Goal: Information Seeking & Learning: Compare options

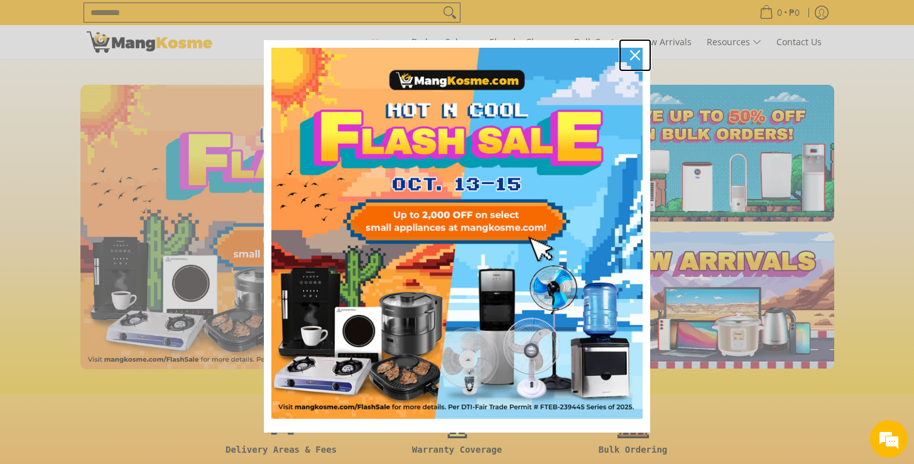
click at [630, 57] on icon "close icon" at bounding box center [635, 55] width 10 height 10
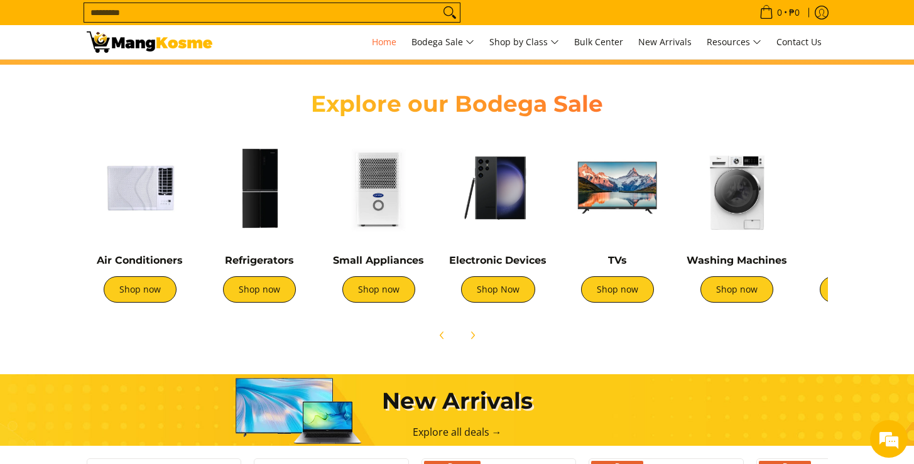
scroll to position [0, 999]
click at [514, 185] on img at bounding box center [498, 187] width 107 height 107
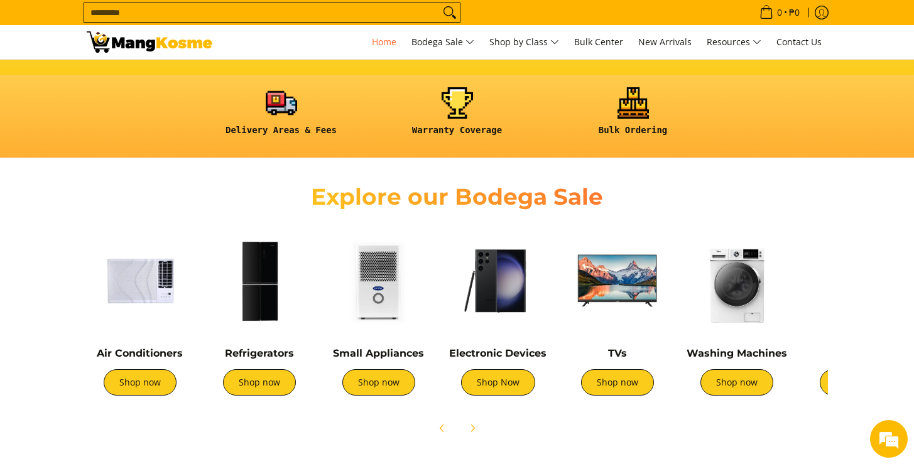
scroll to position [333, 0]
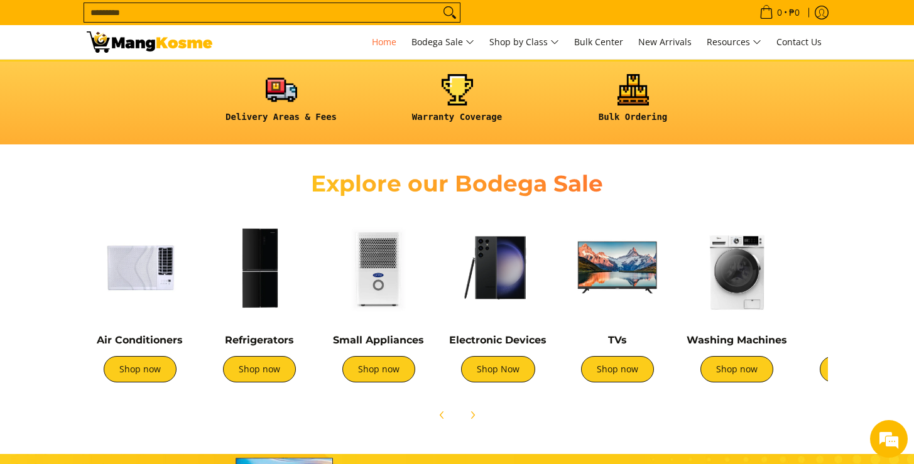
click at [268, 254] on img at bounding box center [259, 267] width 107 height 107
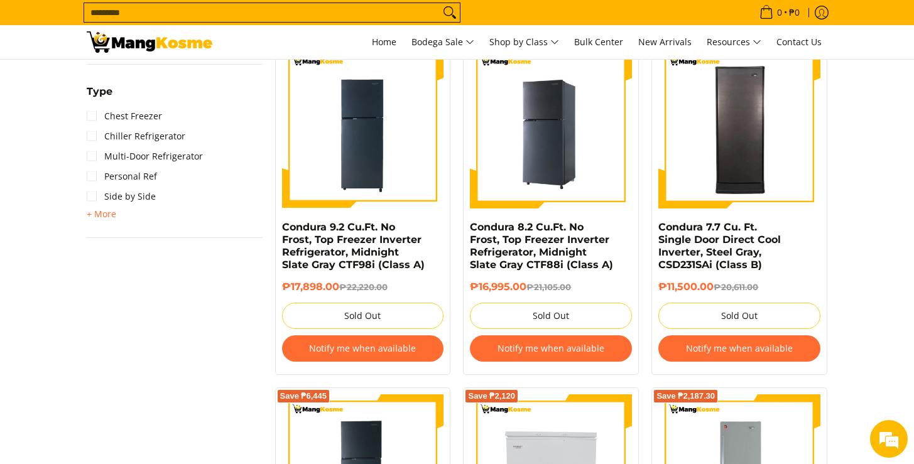
scroll to position [905, 0]
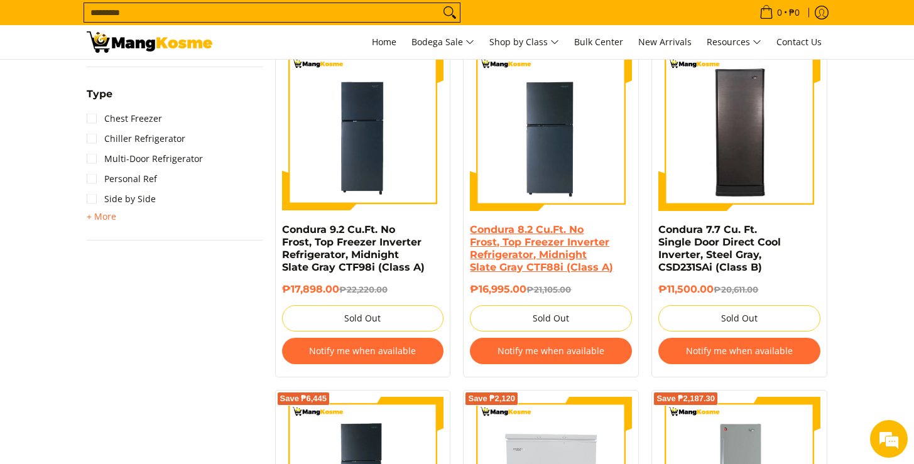
click at [541, 258] on link "Condura 8.2 Cu.Ft. No Frost, Top Freezer Inverter Refrigerator, Midnight Slate …" at bounding box center [541, 249] width 143 height 50
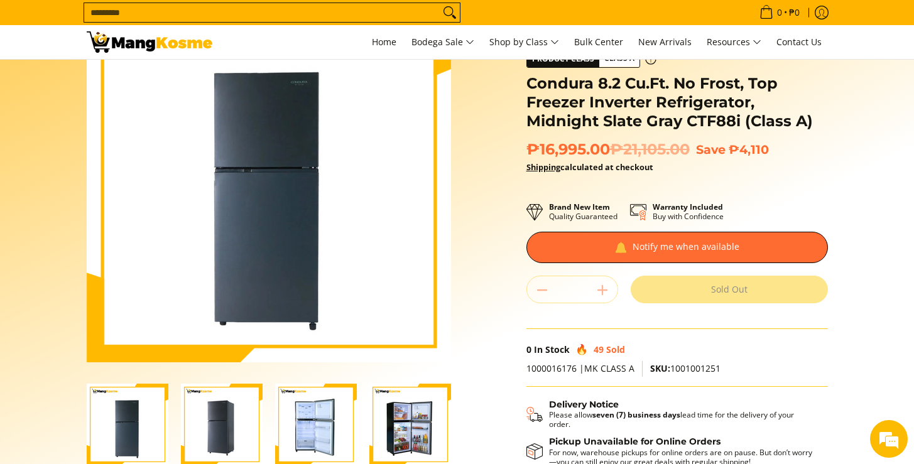
scroll to position [196, 0]
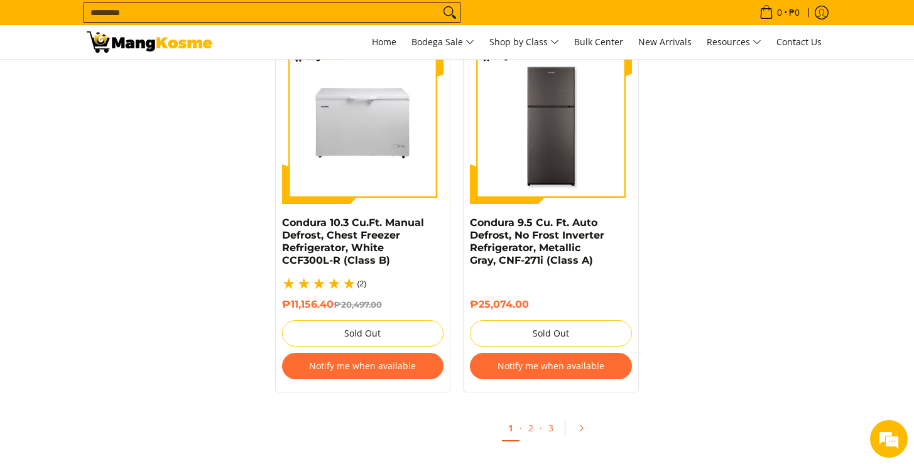
scroll to position [2674, 0]
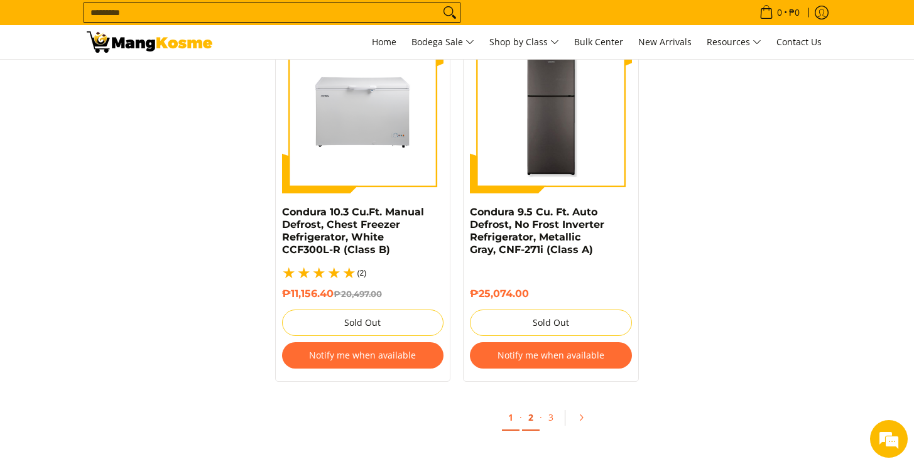
click at [530, 409] on link "2" at bounding box center [531, 418] width 18 height 26
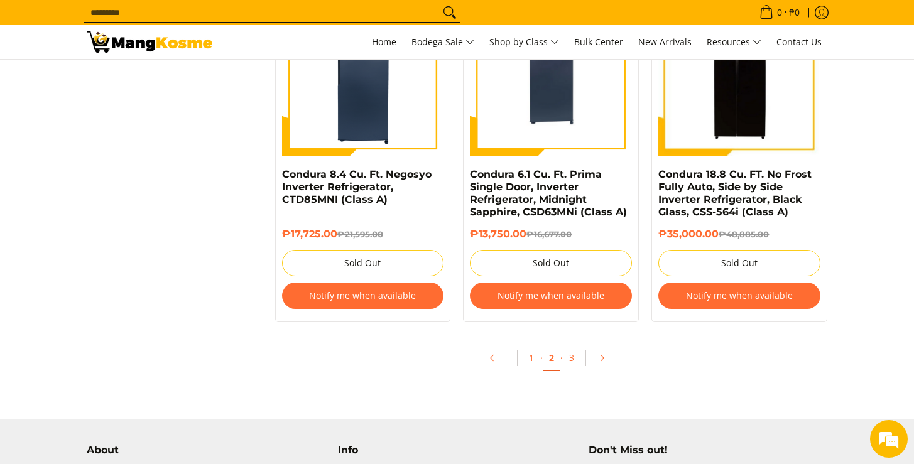
scroll to position [2690, 0]
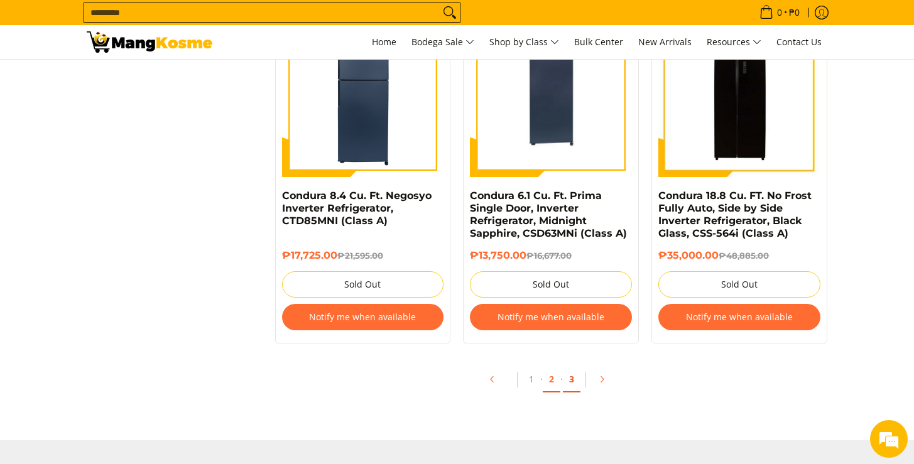
click at [574, 391] on link "3" at bounding box center [572, 380] width 18 height 26
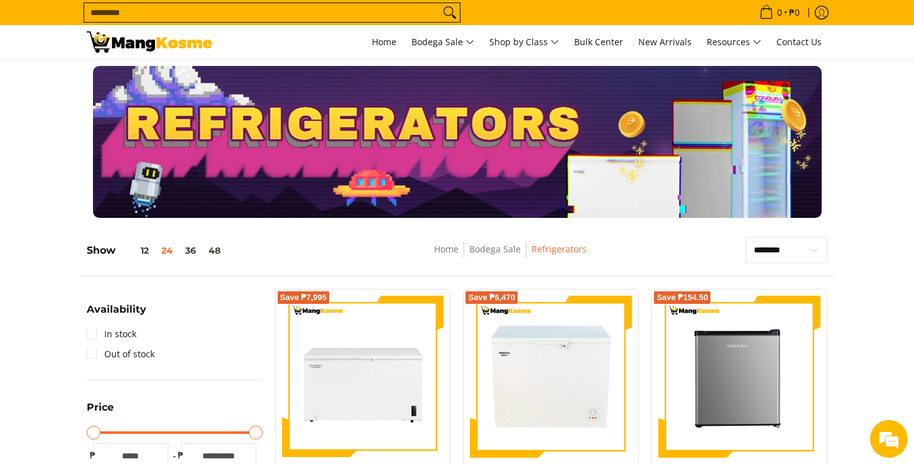
click at [129, 44] on img at bounding box center [150, 41] width 126 height 21
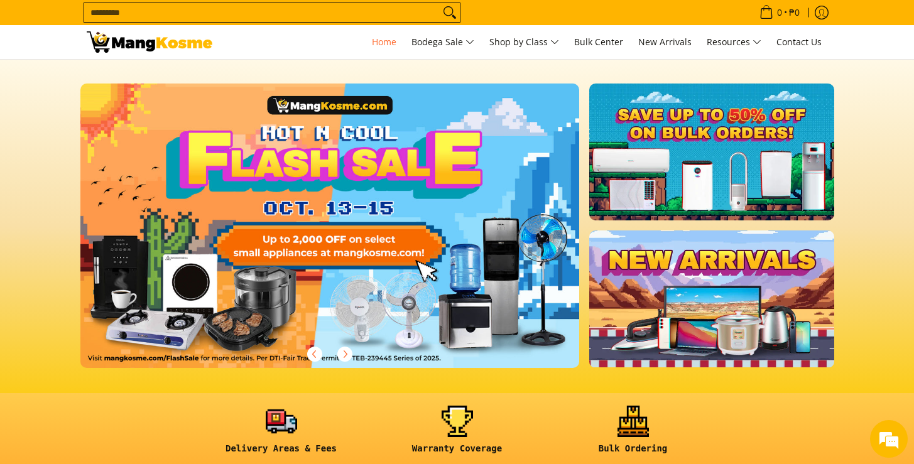
scroll to position [423, 0]
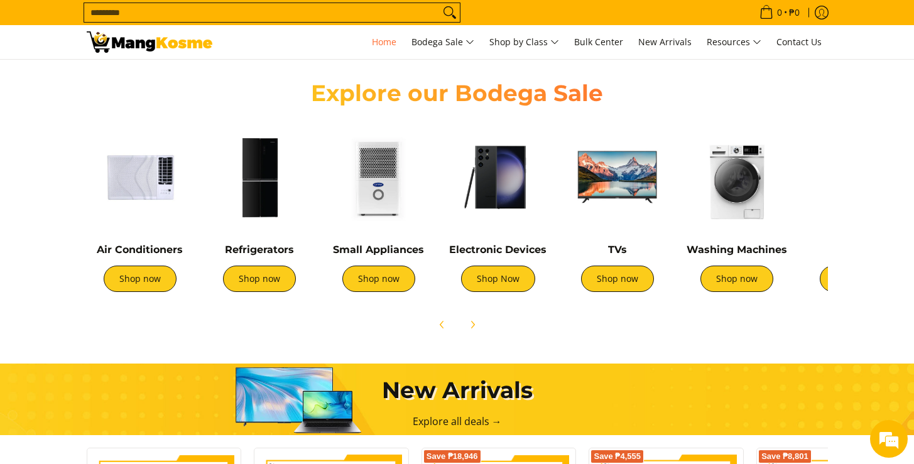
click at [614, 175] on img at bounding box center [617, 177] width 107 height 107
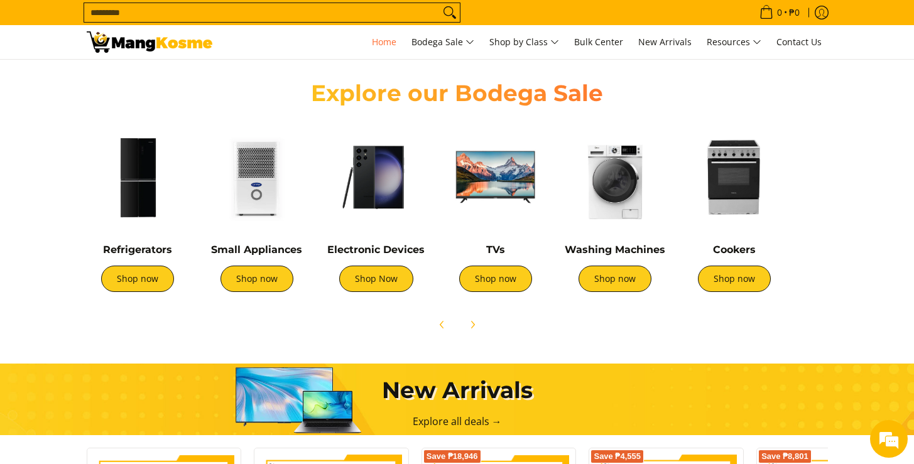
scroll to position [0, 499]
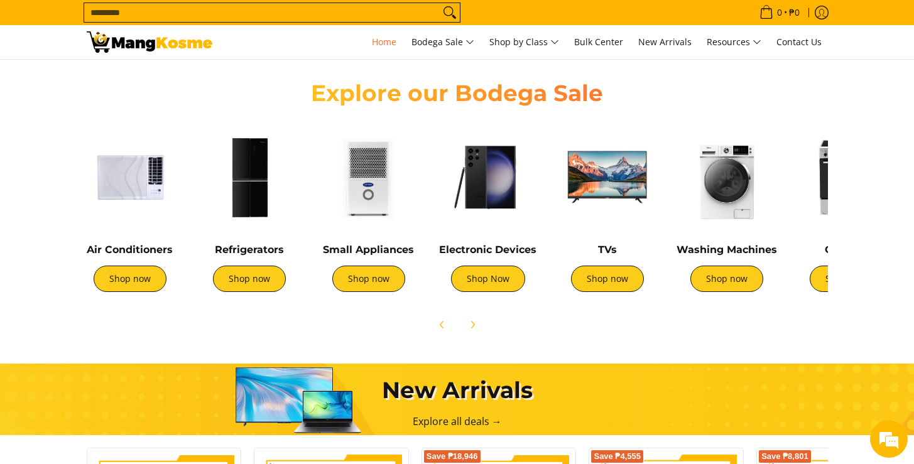
drag, startPoint x: 732, startPoint y: 187, endPoint x: 751, endPoint y: 199, distance: 22.3
click at [750, 197] on img at bounding box center [726, 177] width 107 height 107
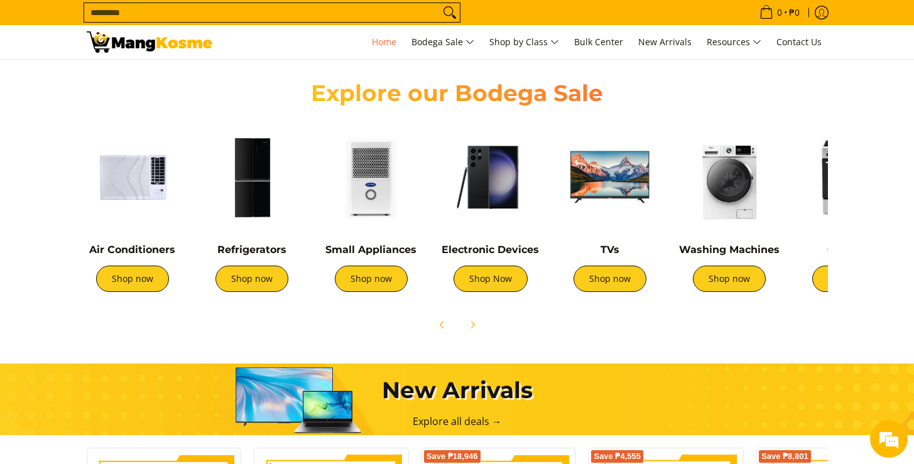
scroll to position [0, 0]
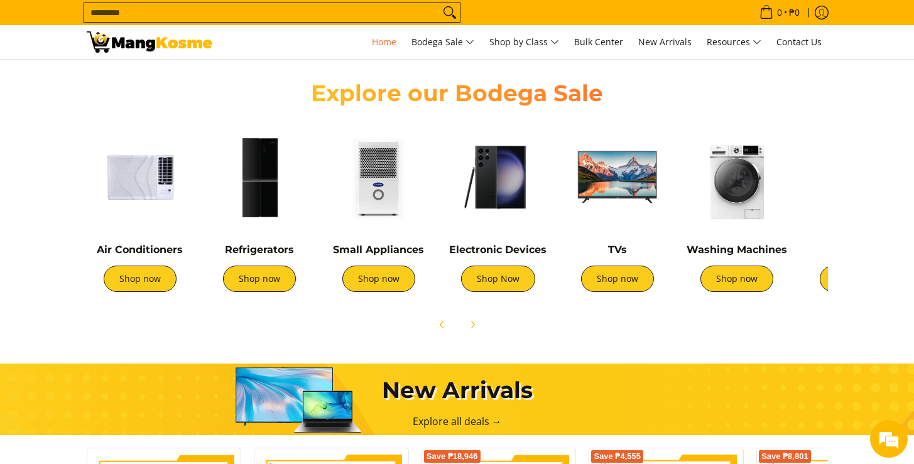
drag, startPoint x: 415, startPoint y: 203, endPoint x: 605, endPoint y: 208, distance: 190.3
click at [605, 208] on div "Air Conditioners Shop now Refrigerators Shop now Shop now" at bounding box center [666, 210] width 1172 height 187
click at [399, 171] on img at bounding box center [378, 177] width 107 height 107
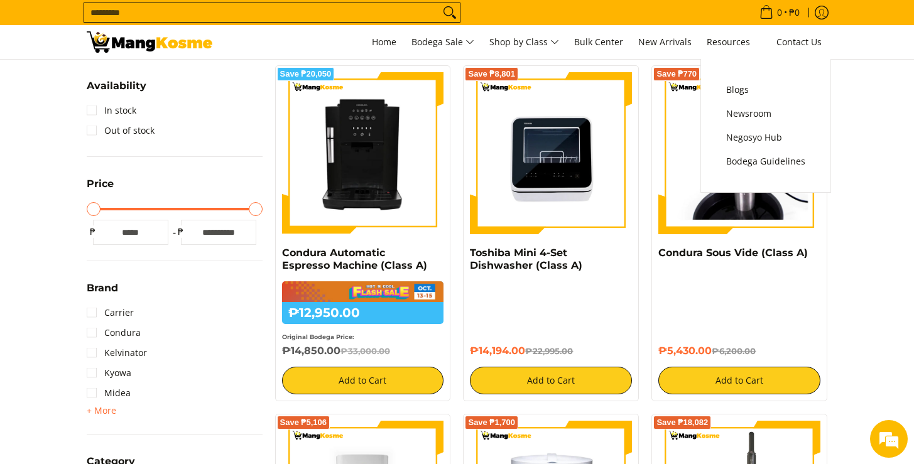
scroll to position [357, 0]
